Goal: Task Accomplishment & Management: Use online tool/utility

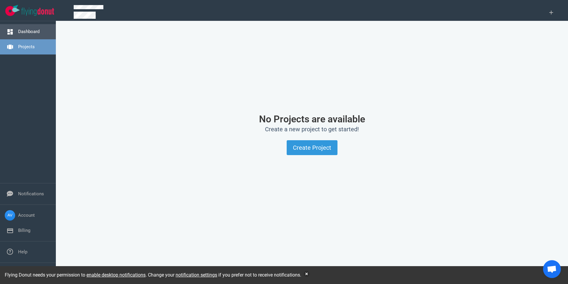
click at [40, 33] on link "Dashboard" at bounding box center [28, 31] width 21 height 5
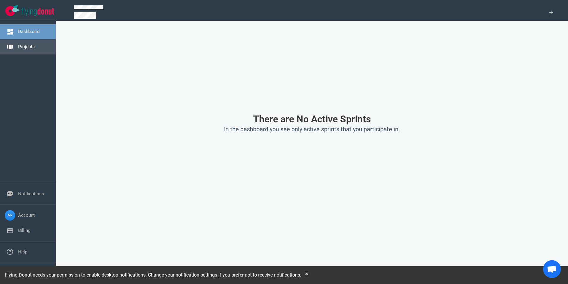
click at [34, 46] on link "Projects" at bounding box center [26, 46] width 17 height 5
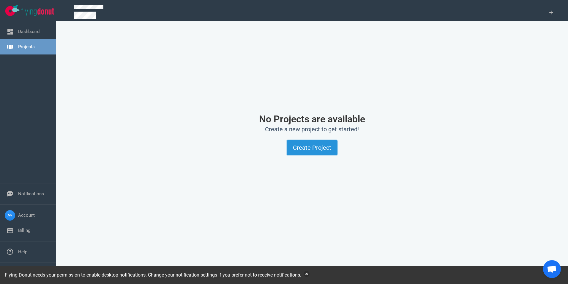
click at [316, 152] on button "Create Project" at bounding box center [312, 147] width 51 height 15
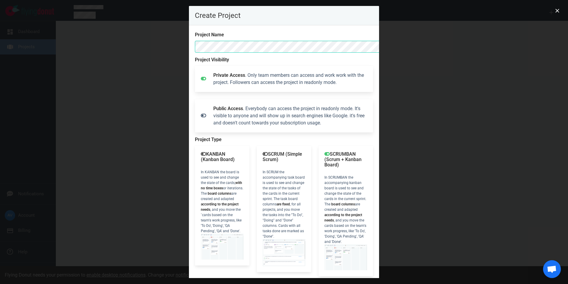
click at [373, 151] on div "SCRUMBAN (Scrum + Kanban Board) In [GEOGRAPHIC_DATA] the accompanying kanban bo…" at bounding box center [346, 210] width 55 height 130
click at [373, 145] on div "SCRUMBAN (Scrum + Kanban Board) In [GEOGRAPHIC_DATA] the accompanying kanban bo…" at bounding box center [346, 210] width 55 height 130
click at [257, 145] on div "SCRUM (Simple Scrum) In SCRUM the accompanying task board is used to see and ch…" at bounding box center [284, 208] width 55 height 126
click at [367, 151] on p "SCRUMBAN (Scrum + Kanban Board)" at bounding box center [346, 159] width 43 height 16
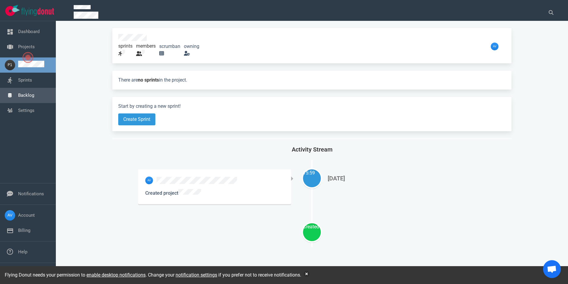
click at [21, 97] on link "Backlog" at bounding box center [26, 94] width 16 height 5
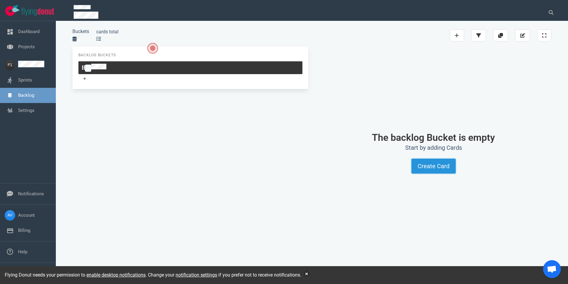
click at [412, 161] on button "Create Card" at bounding box center [434, 165] width 44 height 15
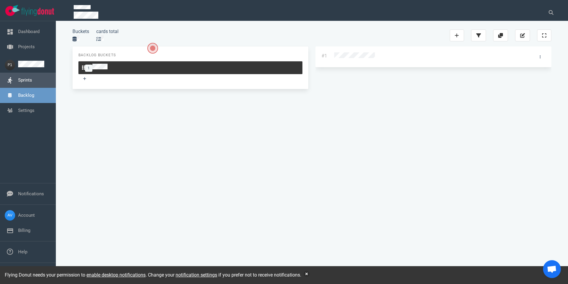
click at [22, 81] on link "Sprints" at bounding box center [25, 79] width 14 height 5
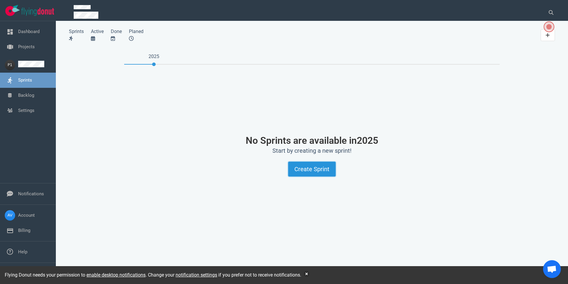
click at [303, 176] on button "Create Sprint" at bounding box center [312, 168] width 48 height 15
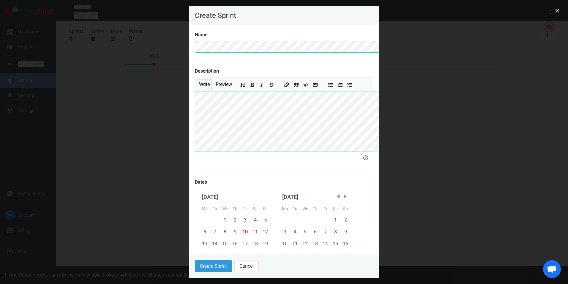
scroll to position [30, 0]
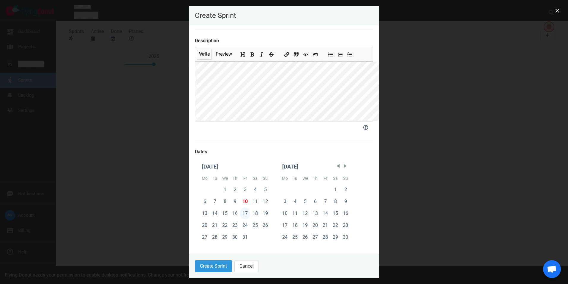
click at [240, 219] on div "17" at bounding box center [245, 213] width 10 height 12
click at [200, 243] on div "27" at bounding box center [205, 237] width 10 height 12
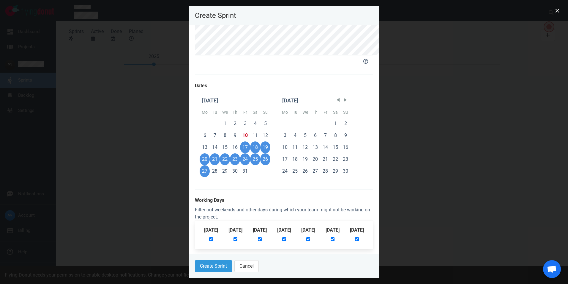
scroll to position [105, 0]
click at [340, 237] on div "[DATE]" at bounding box center [333, 233] width 14 height 17
click at [335, 237] on input "checkbox" at bounding box center [333, 238] width 4 height 4
checkbox input "false"
click at [359, 237] on input "checkbox" at bounding box center [357, 238] width 4 height 4
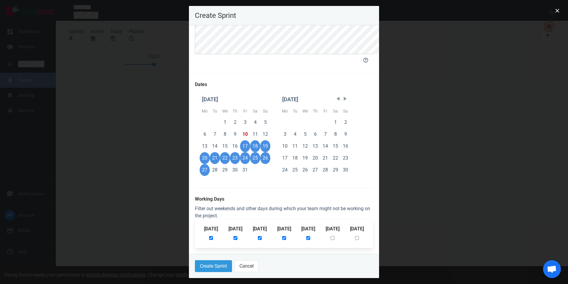
checkbox input "false"
click at [195, 270] on button "Create Sprint" at bounding box center [213, 266] width 37 height 12
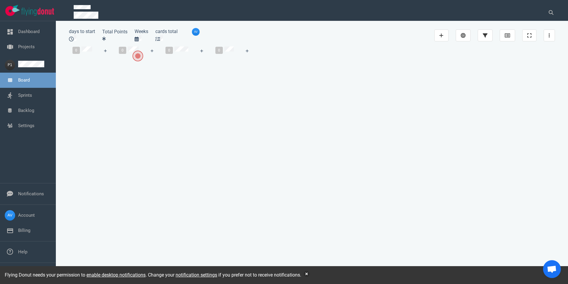
click at [138, 57] on span "Open the dialog" at bounding box center [138, 56] width 8 height 8
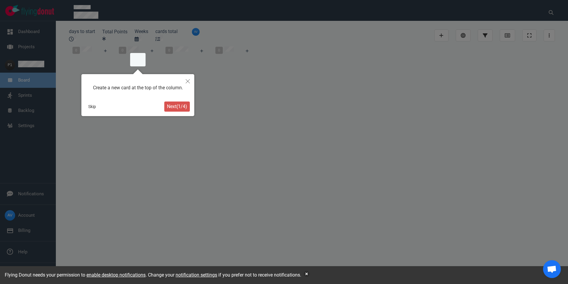
click at [168, 106] on span "Next ( 1 / 4 )" at bounding box center [177, 106] width 20 height 6
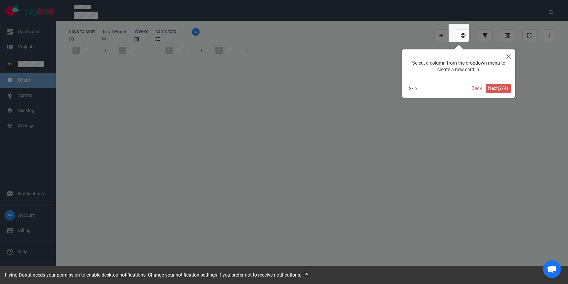
click at [492, 90] on span "Next ( 2 / 4 )" at bounding box center [498, 88] width 20 height 6
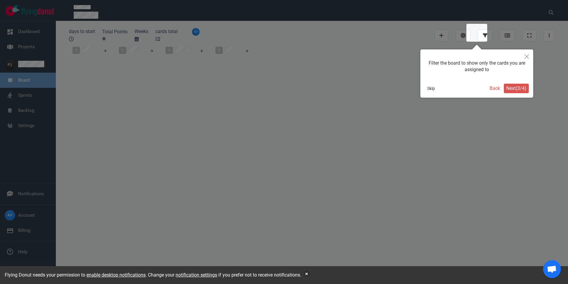
click at [518, 86] on span "Next ( 3 / 4 )" at bounding box center [516, 88] width 20 height 6
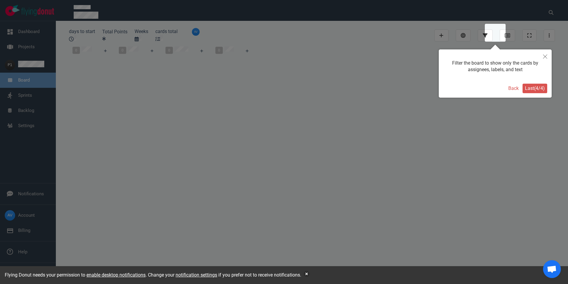
click at [528, 87] on span "Last ( 4 / 4 )" at bounding box center [535, 88] width 20 height 6
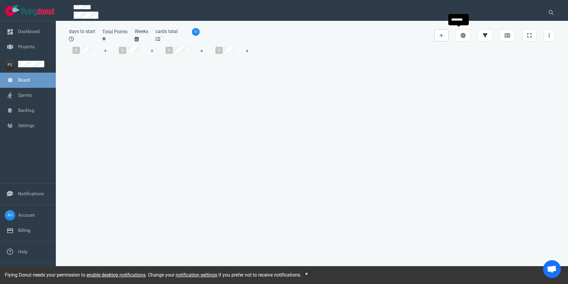
click at [449, 36] on link at bounding box center [442, 35] width 14 height 12
click at [482, 70] on div "0 0 0 0" at bounding box center [312, 56] width 486 height 27
click at [510, 35] on icon at bounding box center [507, 35] width 5 height 4
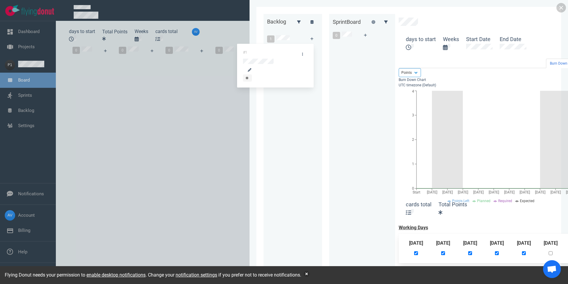
drag, startPoint x: 163, startPoint y: 63, endPoint x: 267, endPoint y: 59, distance: 103.8
click at [267, 59] on div "Backlog 1 #1 #1 Sprint Board 0 days to start Weeks Start Date End Date Burn Dow…" at bounding box center [409, 142] width 291 height 256
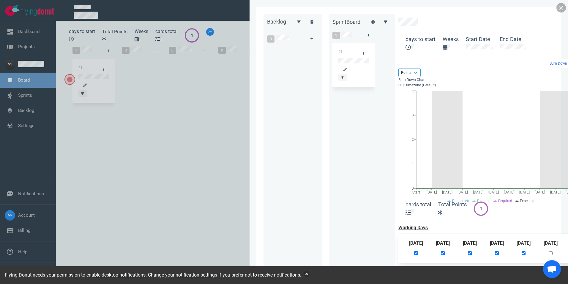
click at [559, 10] on link at bounding box center [562, 8] width 10 height 10
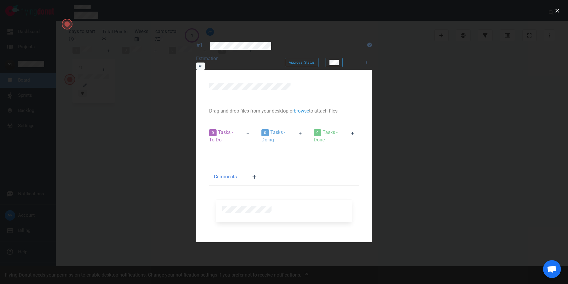
click at [206, 125] on div "0 Tasks - To Do" at bounding box center [222, 136] width 33 height 22
drag, startPoint x: 202, startPoint y: 108, endPoint x: 195, endPoint y: 107, distance: 6.4
click at [238, 125] on div at bounding box center [248, 136] width 20 height 22
click at [247, 131] on icon at bounding box center [248, 133] width 3 height 4
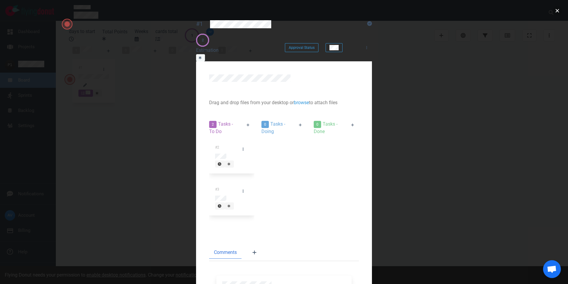
click at [556, 8] on button "close" at bounding box center [558, 11] width 10 height 10
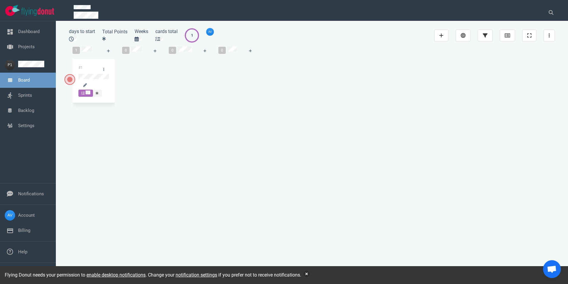
click at [25, 163] on div "Dashboard Projects Board Sprints Backlog Settings" at bounding box center [28, 102] width 56 height 162
click at [81, 90] on div at bounding box center [85, 92] width 9 height 5
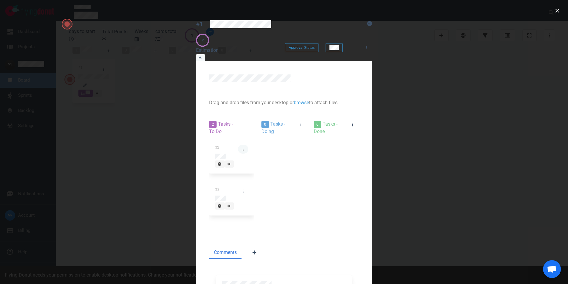
click at [238, 144] on link at bounding box center [243, 148] width 10 height 9
click at [206, 135] on div "#2 #3" at bounding box center [232, 180] width 52 height 91
click at [557, 9] on button "close" at bounding box center [558, 11] width 10 height 10
